Goal: Check status: Check status

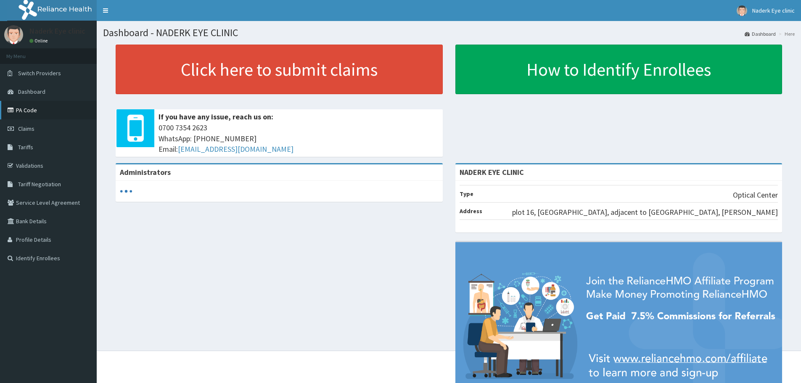
click at [43, 114] on link "PA Code" at bounding box center [48, 110] width 97 height 18
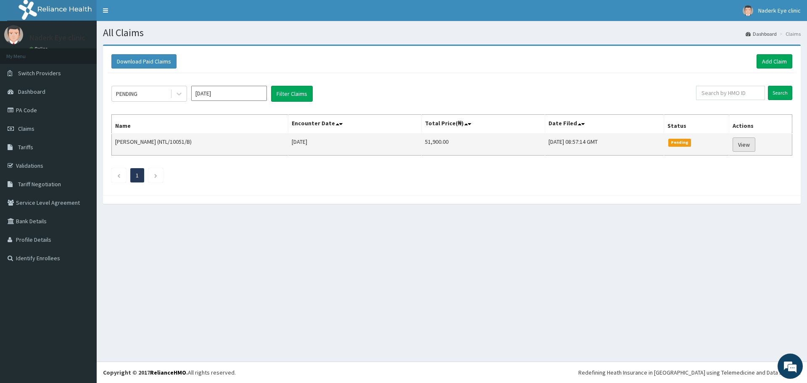
click at [745, 145] on link "View" at bounding box center [744, 144] width 23 height 14
